Goal: Navigation & Orientation: Find specific page/section

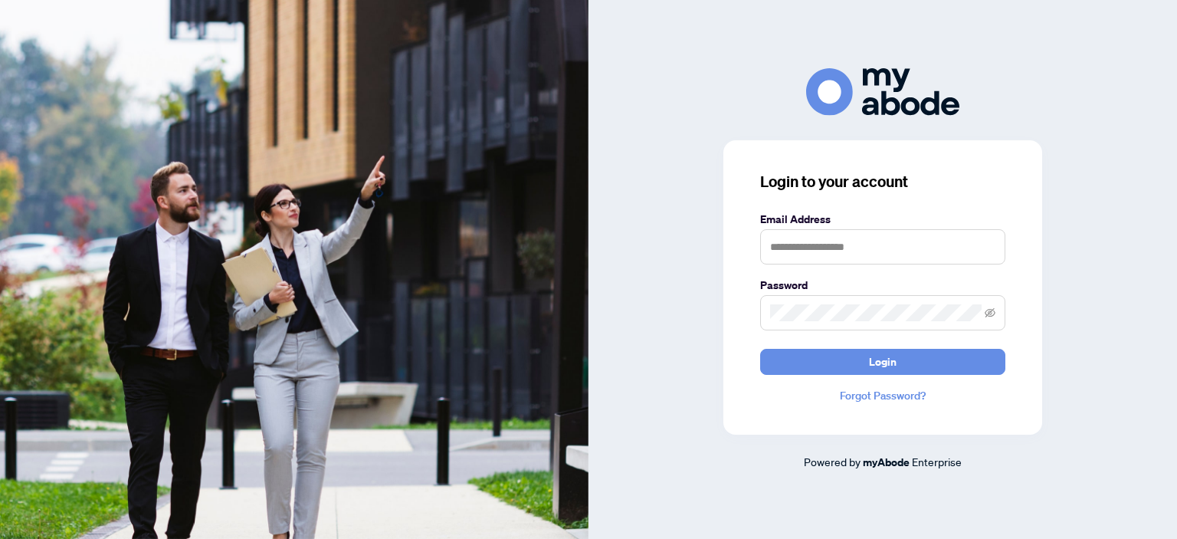
click at [696, 62] on div "Login to your account Email Address Password Login Forgot Password? Powered by …" at bounding box center [882, 269] width 588 height 539
click at [870, 256] on input "text" at bounding box center [882, 246] width 245 height 35
click at [984, 248] on keeper-lock "Open Keeper Popup" at bounding box center [987, 246] width 18 height 18
click at [701, 59] on div "Login to your account Email Address Password Login Forgot Password? Powered by …" at bounding box center [882, 269] width 588 height 539
click at [986, 244] on keeper-lock "Open Keeper Popup" at bounding box center [987, 246] width 18 height 18
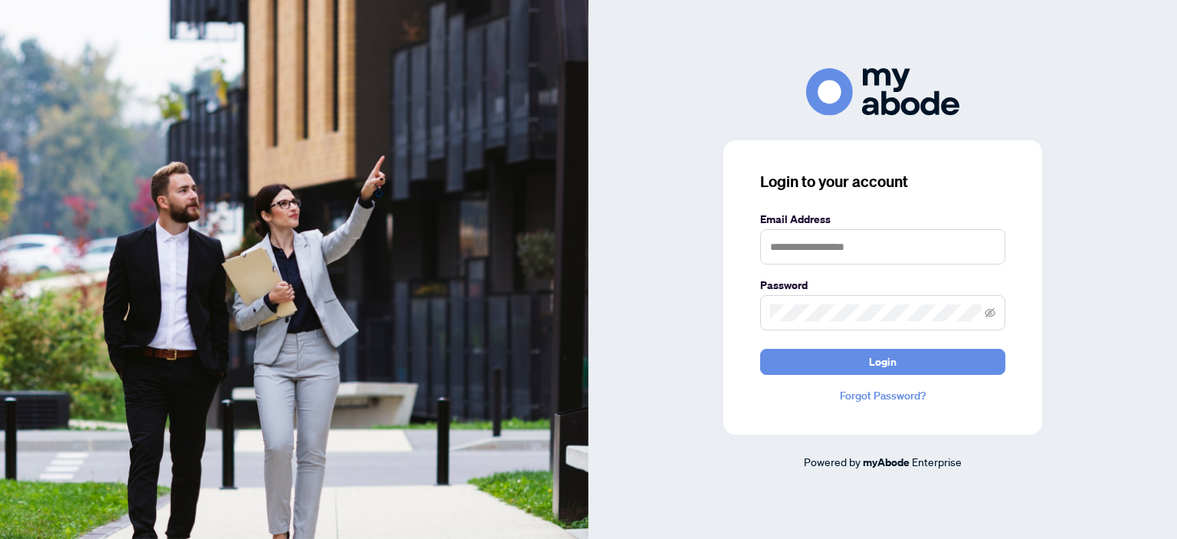
type input "**********"
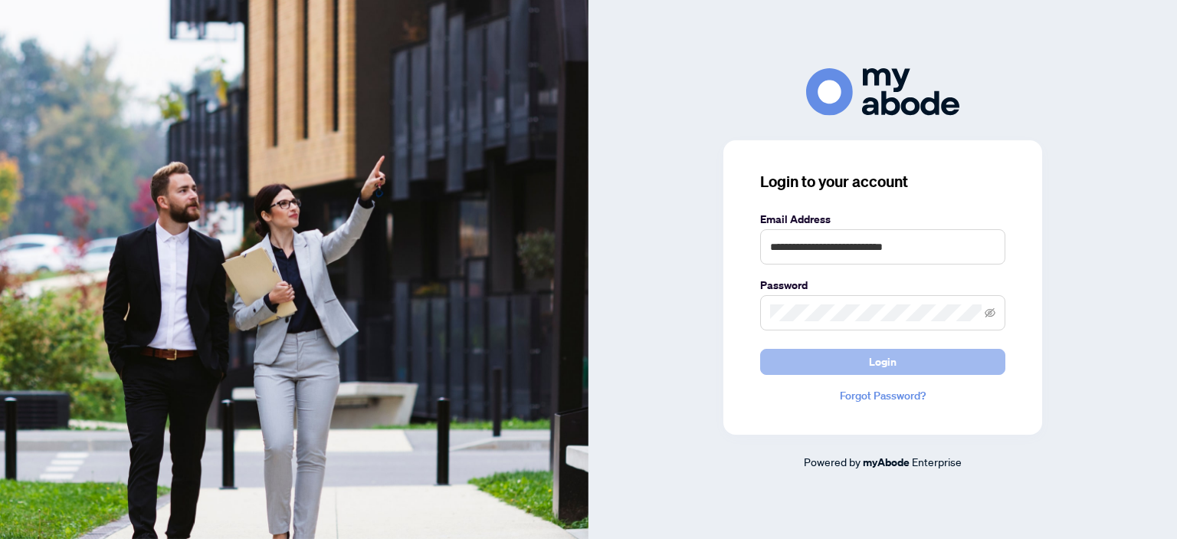
click at [872, 366] on span "Login" at bounding box center [883, 361] width 28 height 25
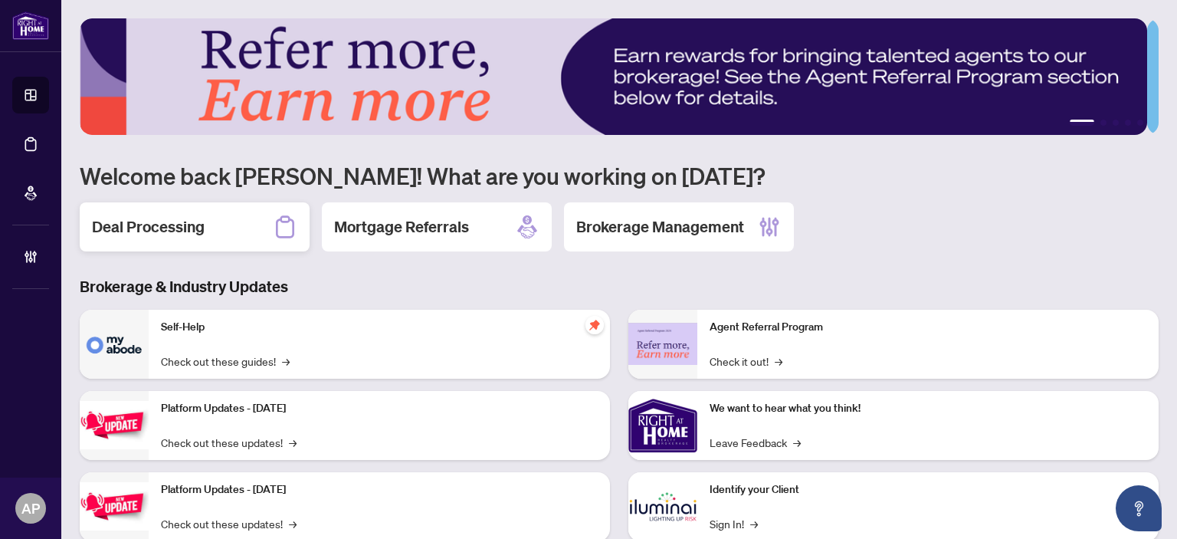
click at [221, 223] on div "Deal Processing" at bounding box center [195, 226] width 230 height 49
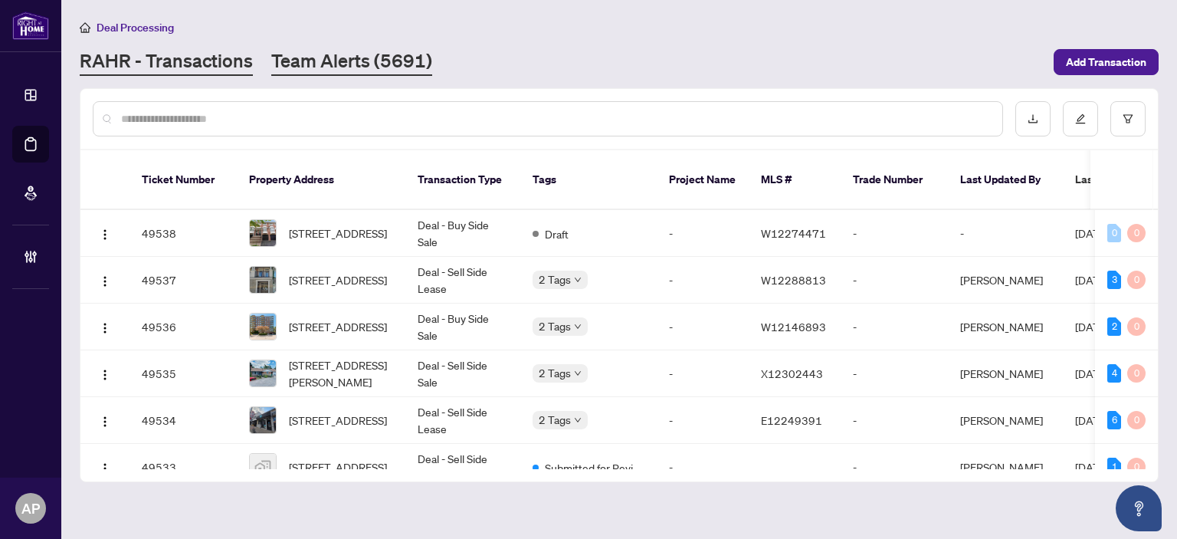
click at [316, 52] on link "Team Alerts (5691)" at bounding box center [351, 62] width 161 height 28
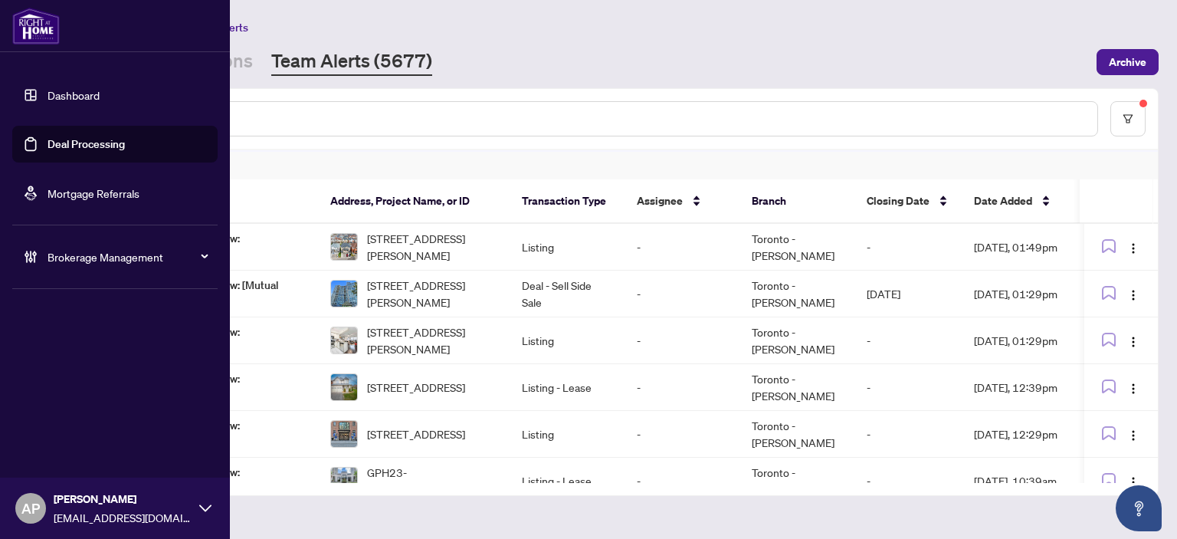
click at [47, 139] on link "Deal Processing" at bounding box center [85, 144] width 77 height 14
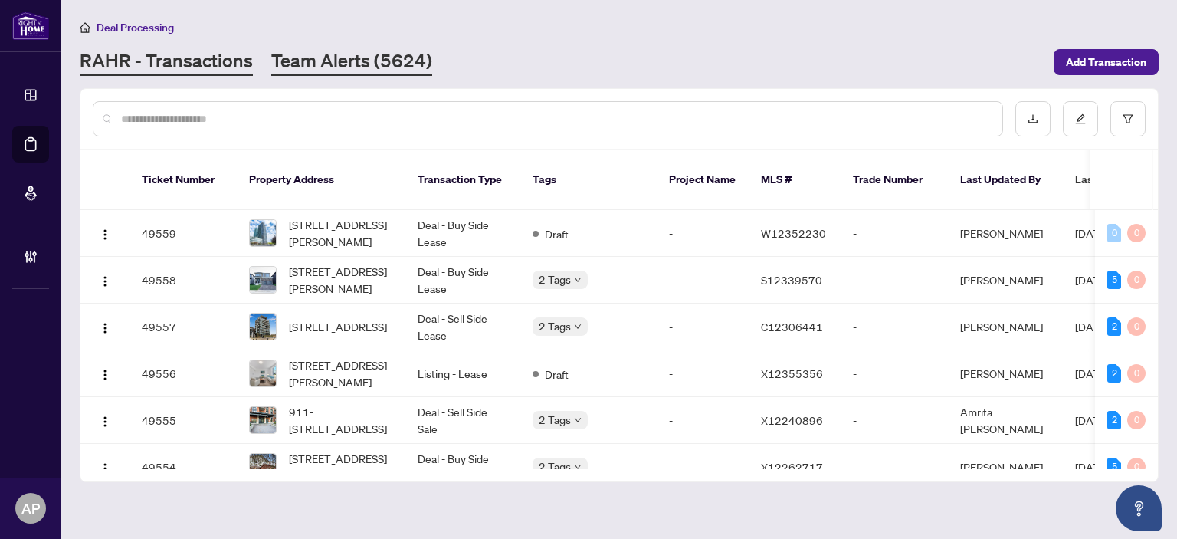
click at [344, 57] on link "Team Alerts (5624)" at bounding box center [351, 62] width 161 height 28
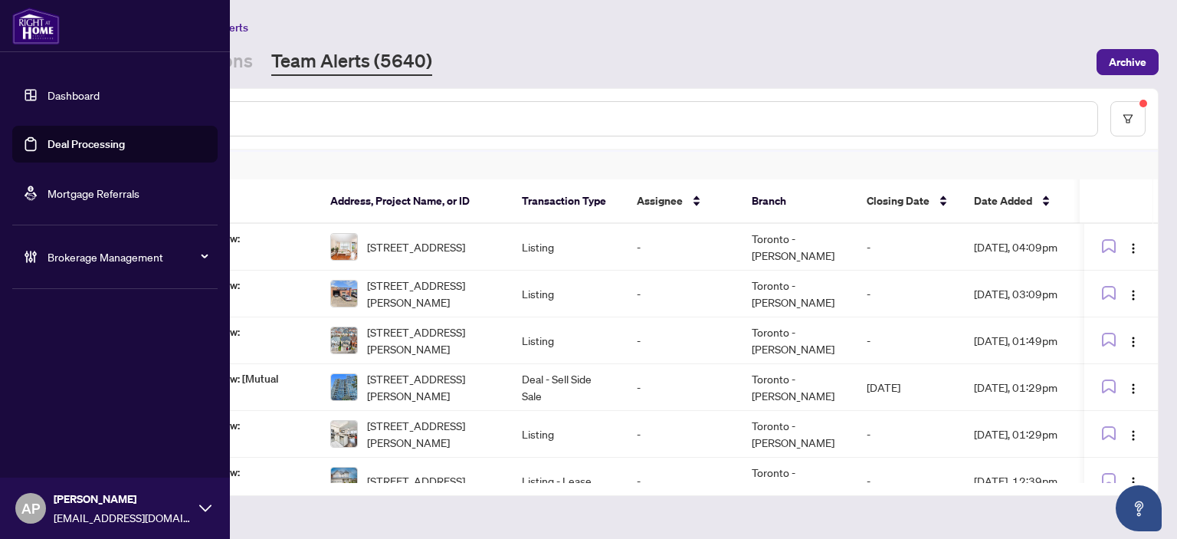
click at [61, 139] on link "Deal Processing" at bounding box center [85, 144] width 77 height 14
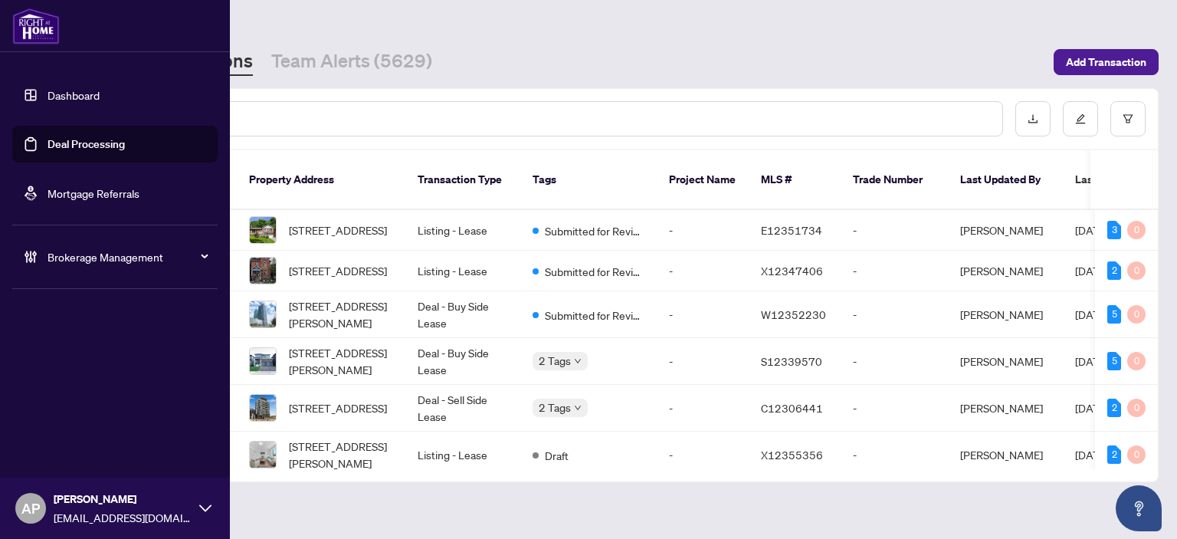
click at [47, 94] on link "Dashboard" at bounding box center [73, 95] width 52 height 14
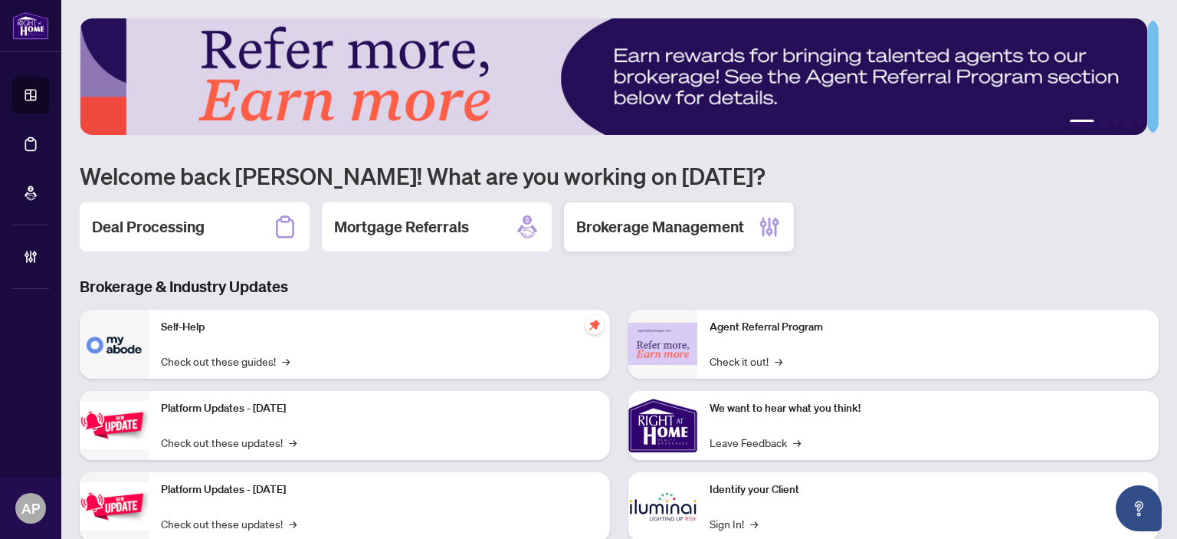
click at [640, 221] on h2 "Brokerage Management" at bounding box center [660, 226] width 168 height 21
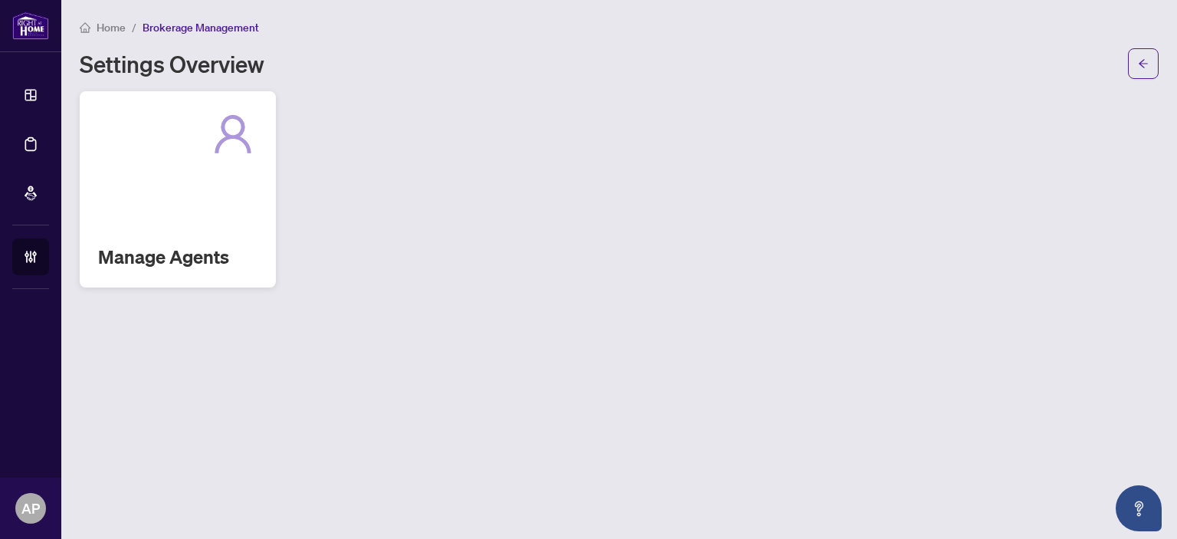
click at [218, 177] on div "Manage Agents" at bounding box center [178, 189] width 196 height 196
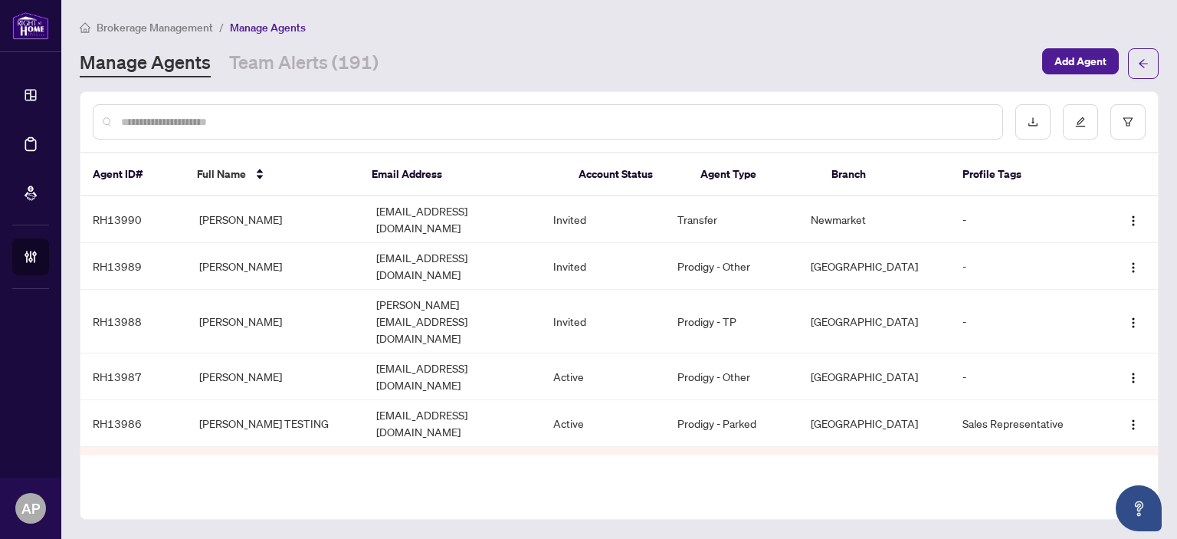
click at [481, 113] on input "text" at bounding box center [555, 121] width 869 height 17
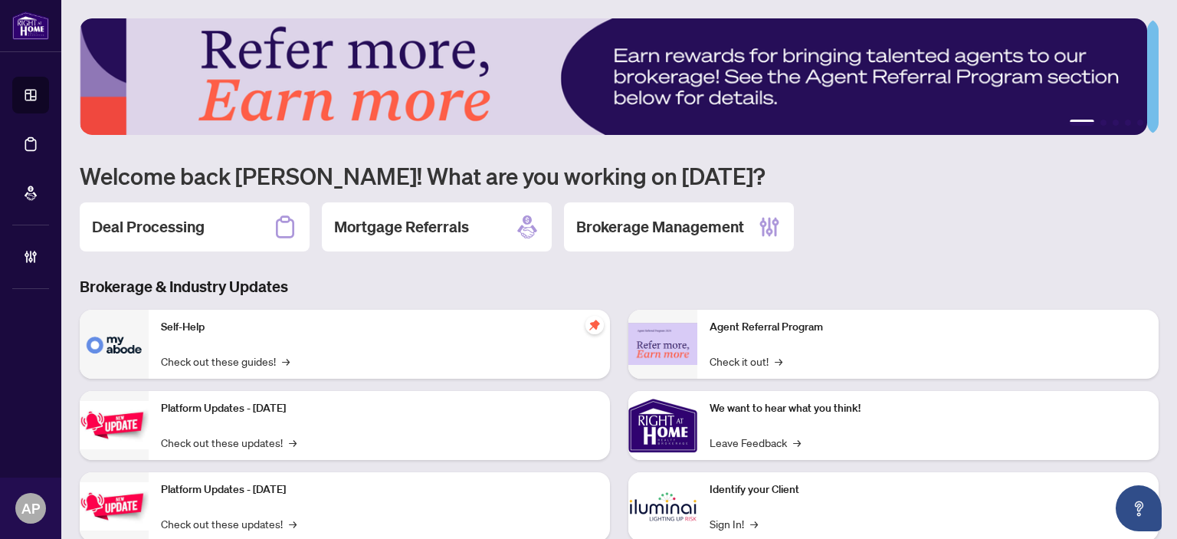
scroll to position [123, 0]
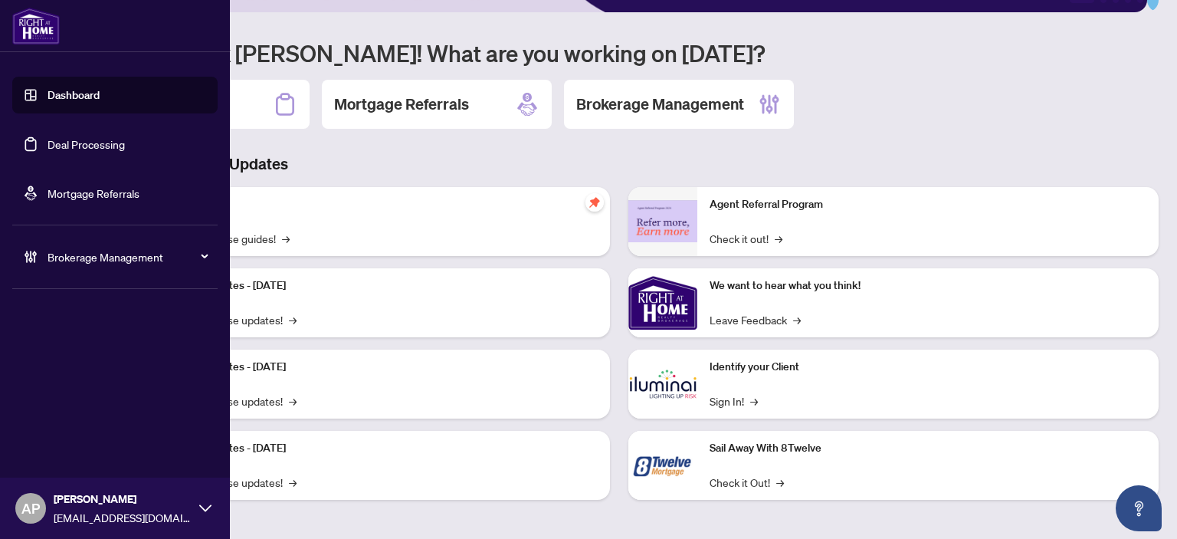
click at [75, 102] on link "Dashboard" at bounding box center [73, 95] width 52 height 14
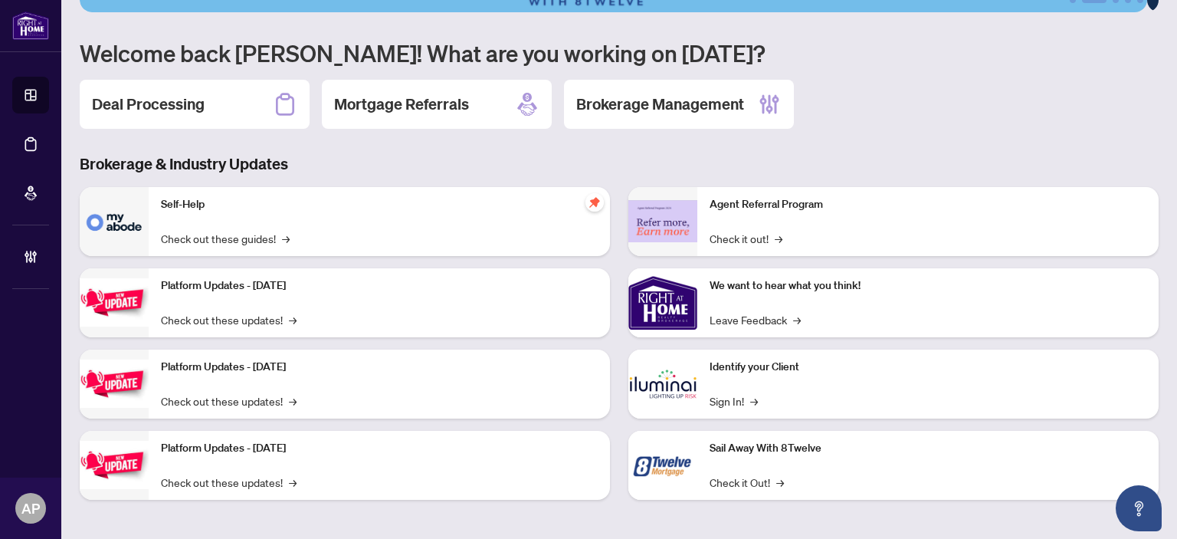
scroll to position [0, 0]
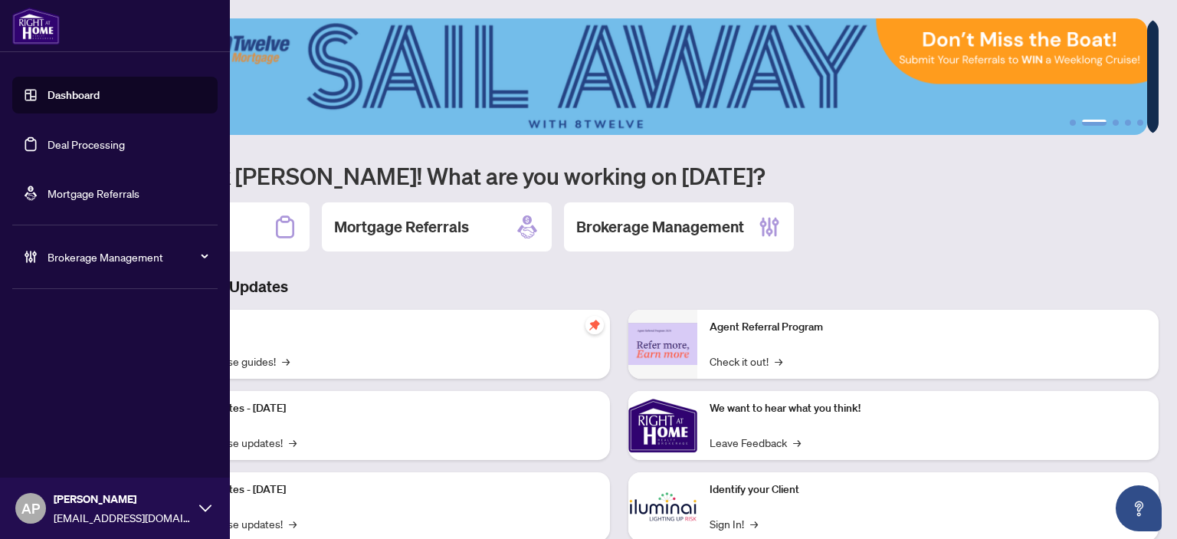
click at [205, 251] on span "Brokerage Management" at bounding box center [126, 256] width 159 height 17
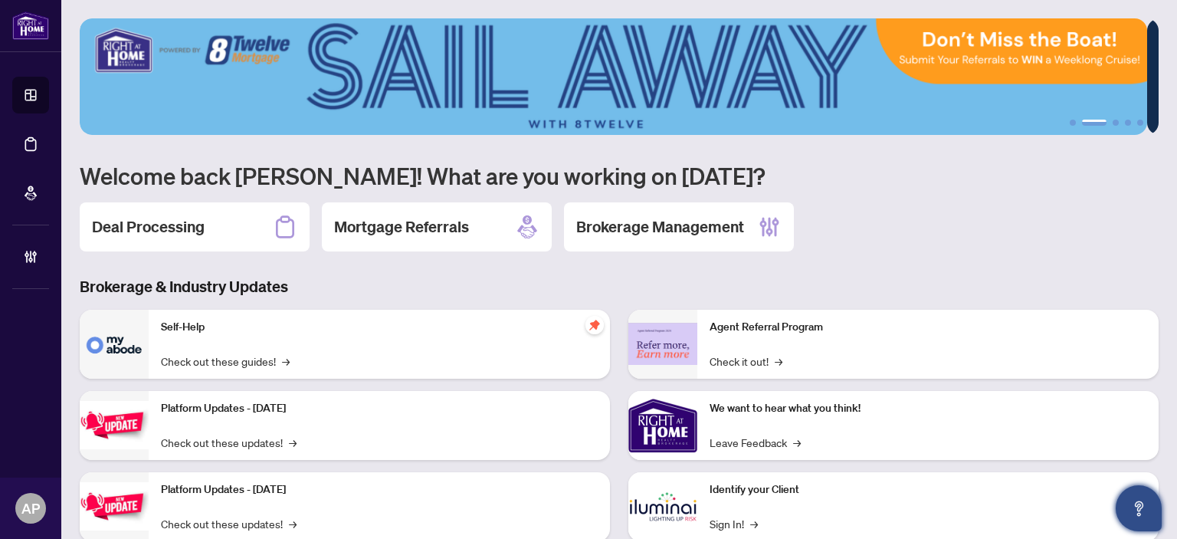
click at [1138, 500] on icon "Open asap" at bounding box center [1138, 508] width 19 height 19
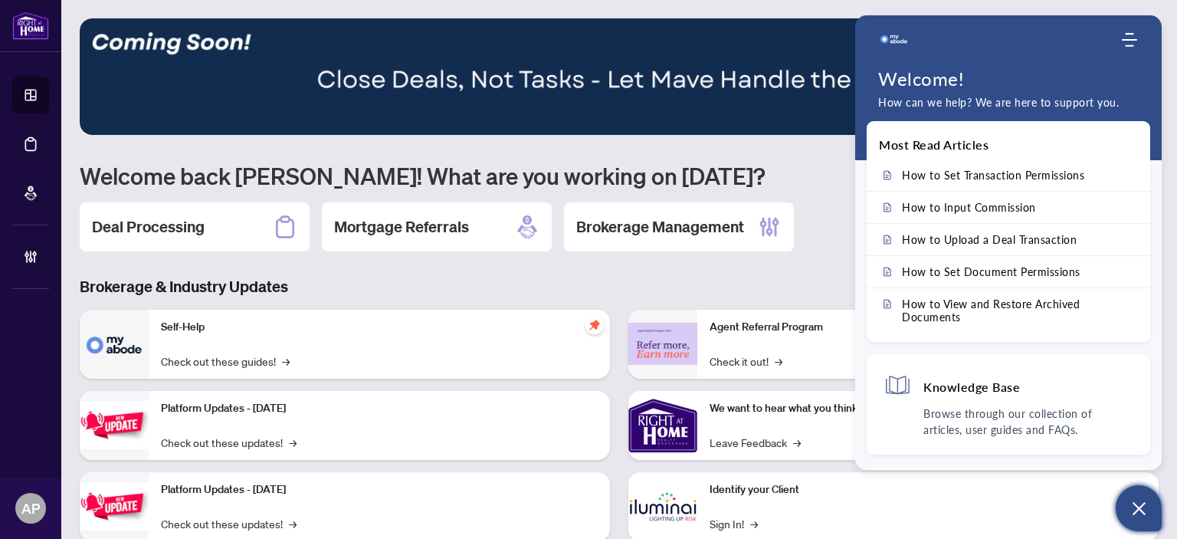
click at [808, 217] on div "Deal Processing Mortgage Referrals Brokerage Management" at bounding box center [619, 226] width 1079 height 49
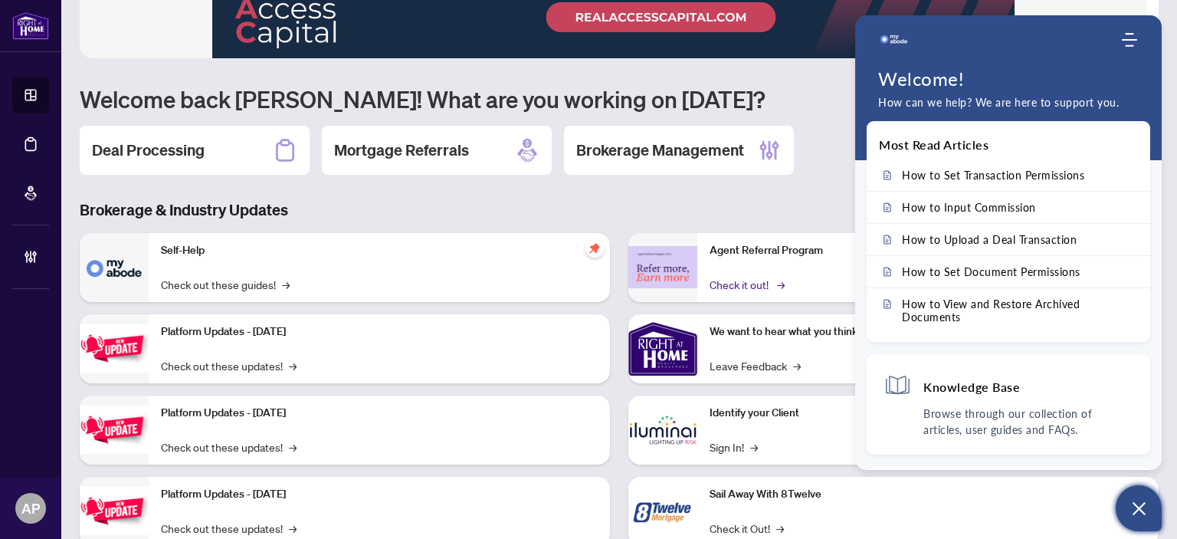
scroll to position [123, 0]
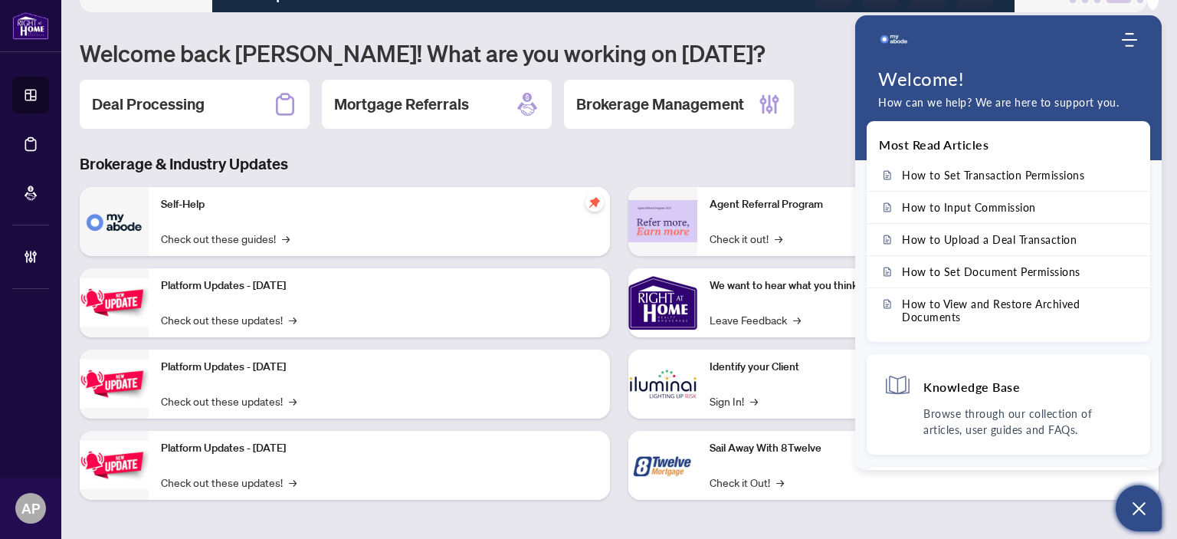
click at [827, 111] on div "Deal Processing Mortgage Referrals Brokerage Management" at bounding box center [619, 104] width 1079 height 49
click at [1141, 514] on icon "Open asap" at bounding box center [1138, 508] width 19 height 19
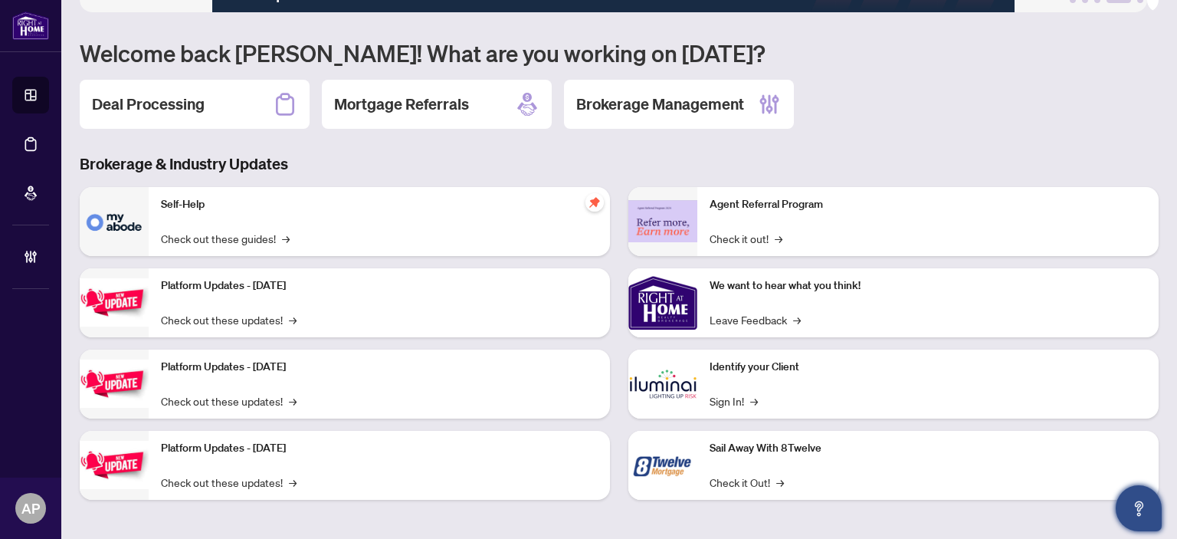
scroll to position [0, 0]
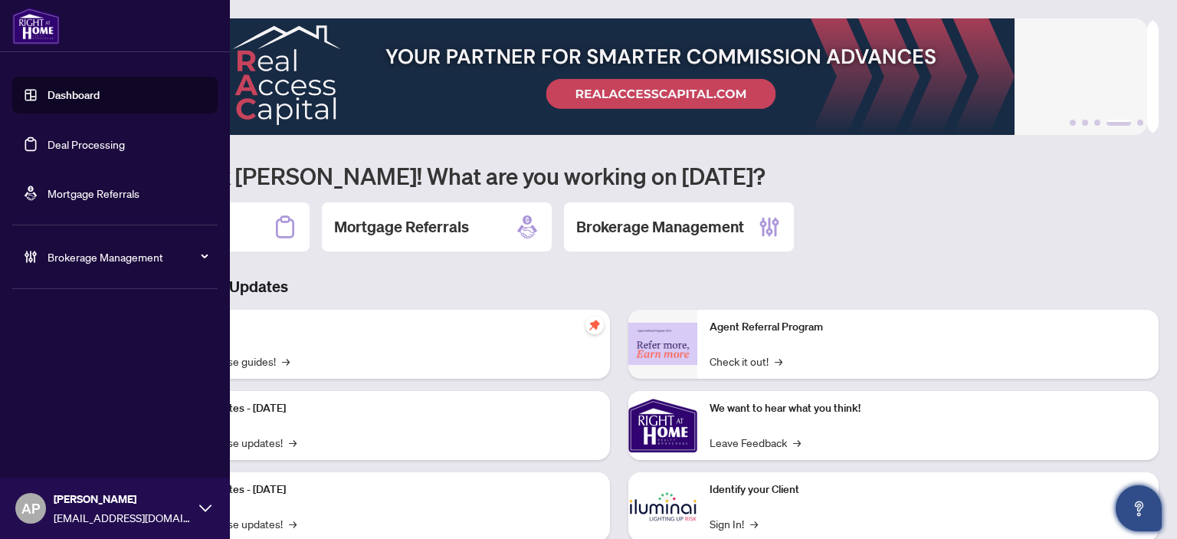
click at [59, 146] on link "Deal Processing" at bounding box center [85, 144] width 77 height 14
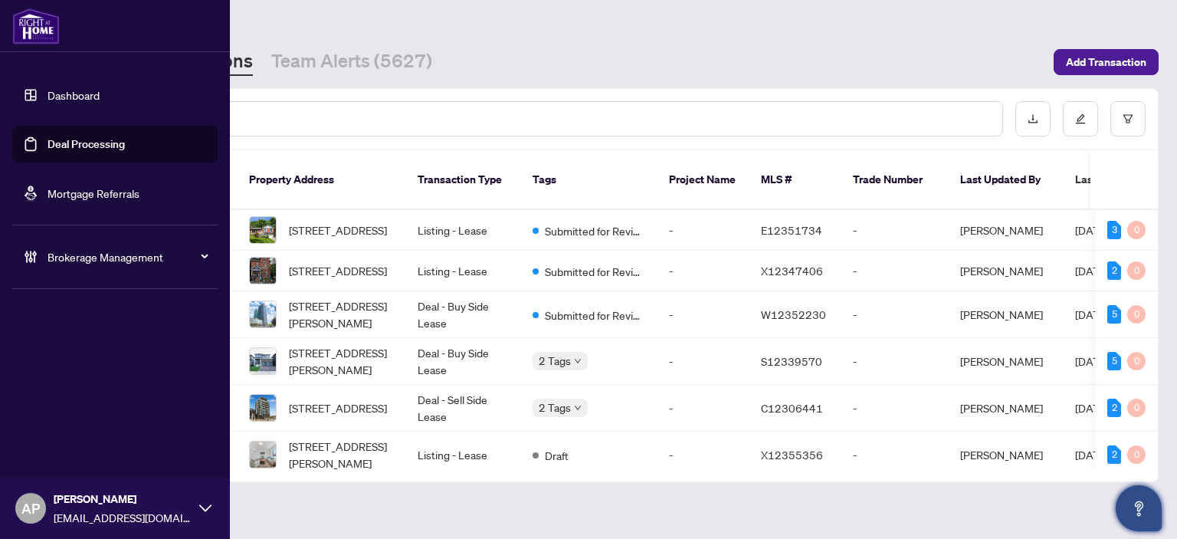
click at [208, 508] on icon at bounding box center [205, 508] width 12 height 12
click at [152, 302] on div "Dashboard Deal Processing Mortgage Referrals Brokerage Management AP [PERSON_NA…" at bounding box center [115, 269] width 230 height 539
click at [170, 257] on span "Brokerage Management" at bounding box center [126, 256] width 159 height 17
click at [112, 138] on link "Deal Processing" at bounding box center [85, 144] width 77 height 14
click at [100, 102] on link "Dashboard" at bounding box center [73, 95] width 52 height 14
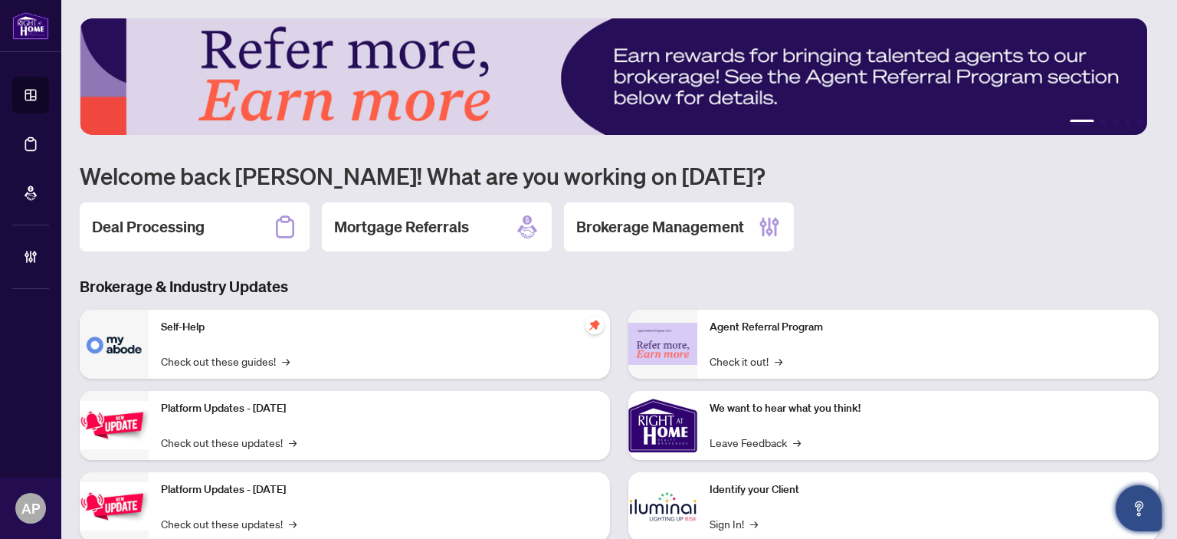
click at [944, 214] on div "Deal Processing Mortgage Referrals Brokerage Management" at bounding box center [619, 226] width 1079 height 49
click at [762, 225] on icon at bounding box center [763, 226] width 7 height 19
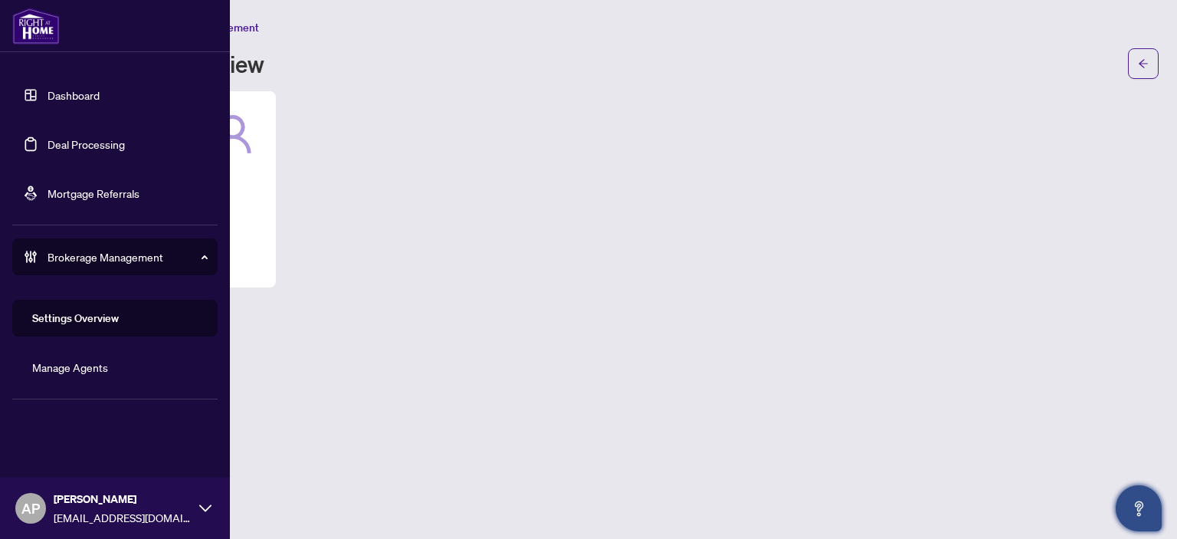
click at [54, 150] on link "Deal Processing" at bounding box center [85, 144] width 77 height 14
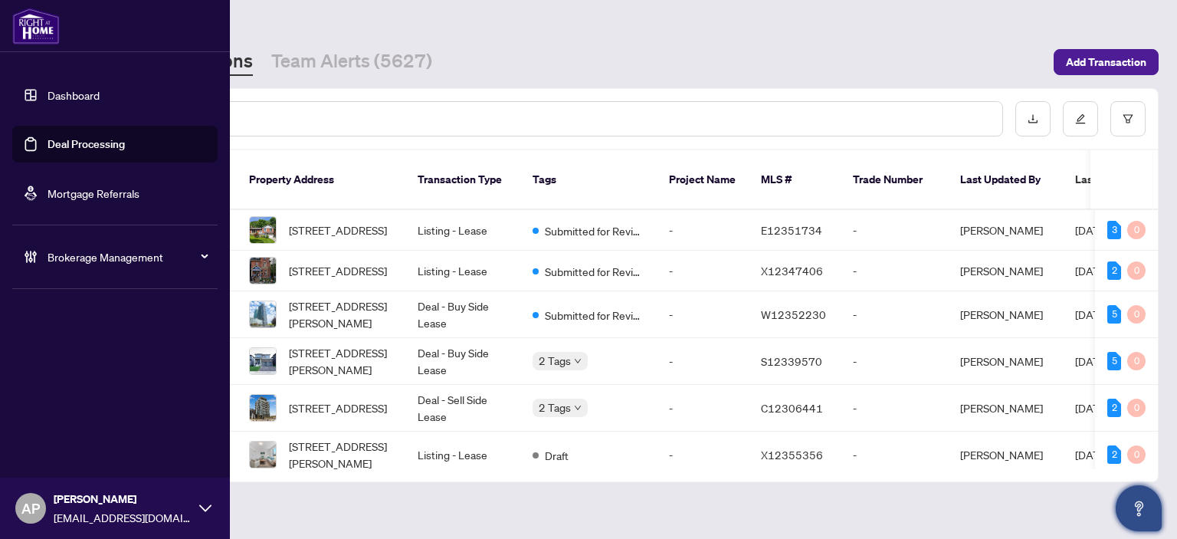
click at [47, 102] on link "Dashboard" at bounding box center [73, 95] width 52 height 14
